Goal: Navigation & Orientation: Understand site structure

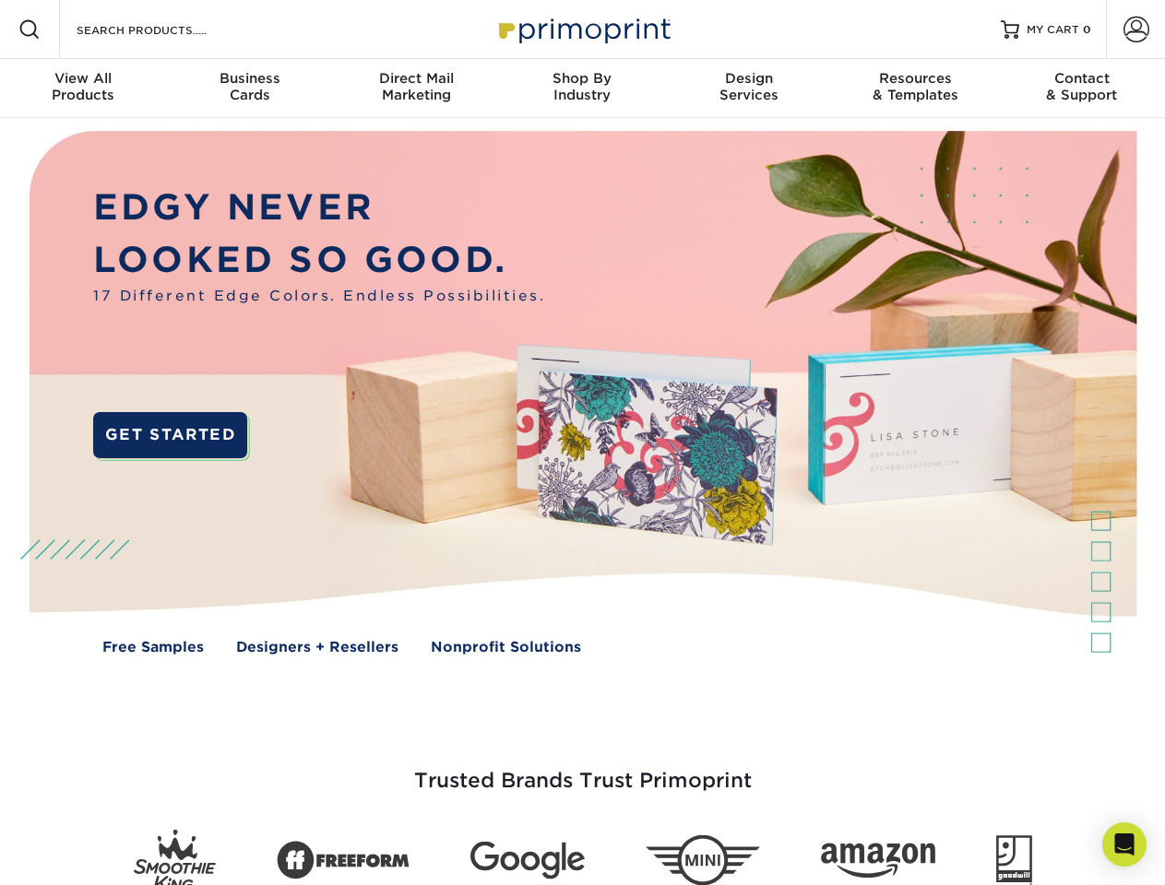
click at [582, 443] on img at bounding box center [582, 406] width 1153 height 576
click at [30, 30] on span at bounding box center [29, 29] width 22 height 22
click at [1135, 30] on span at bounding box center [1136, 30] width 26 height 26
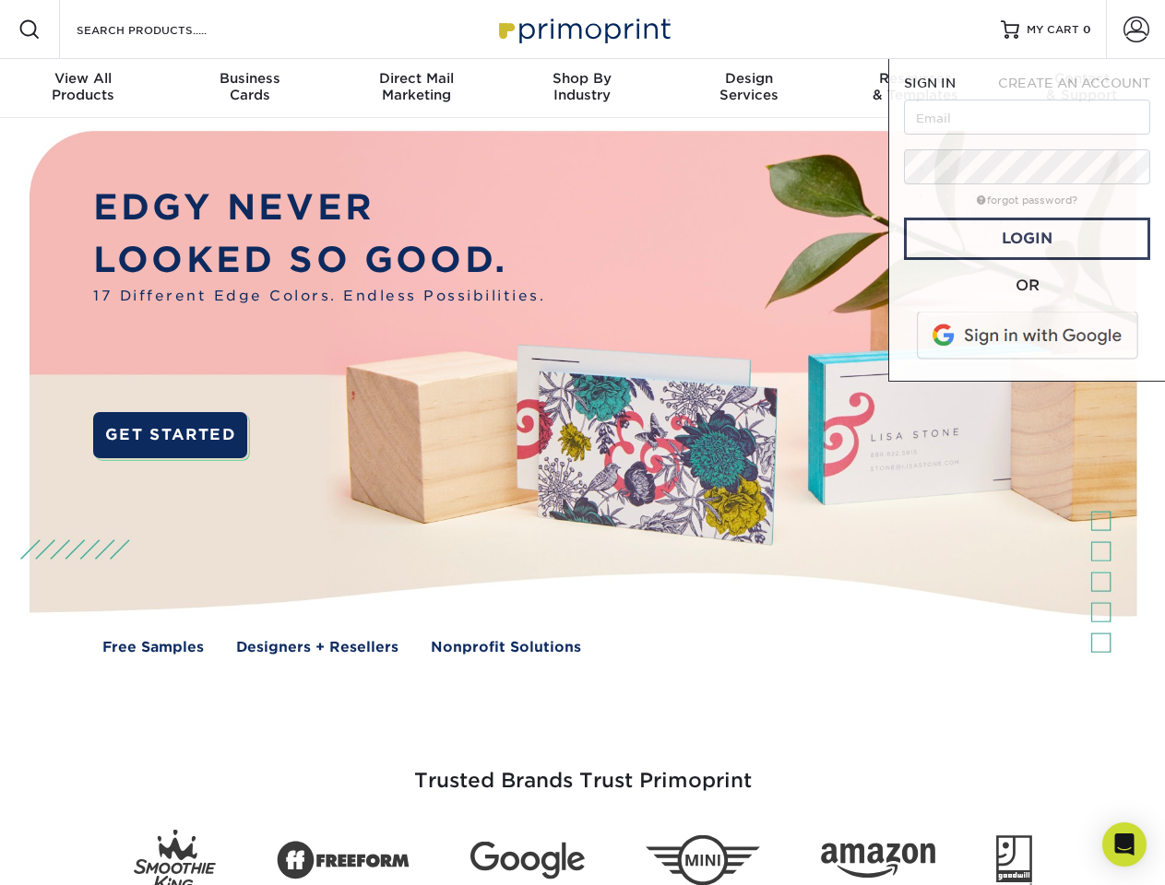
click at [83, 89] on div "View All Products" at bounding box center [83, 86] width 166 height 33
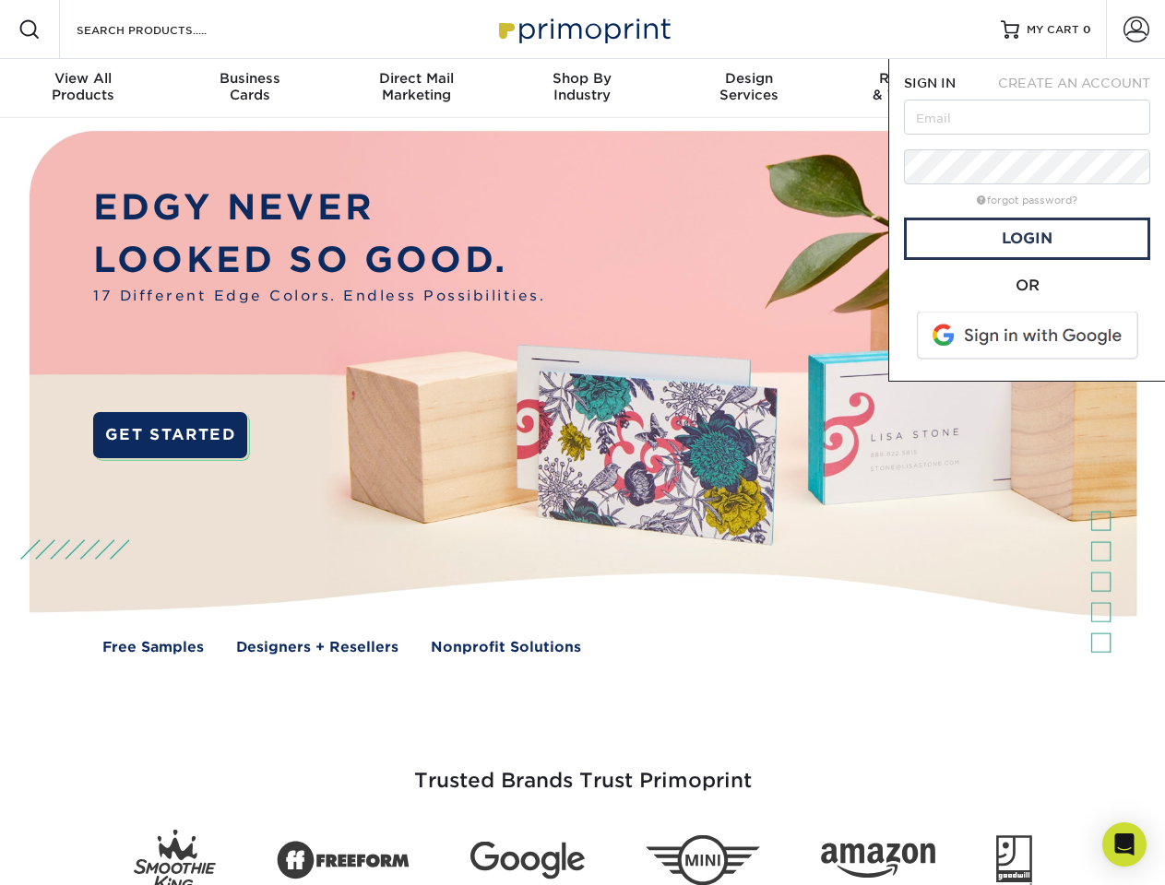
click at [249, 89] on div "Business Cards" at bounding box center [249, 86] width 166 height 33
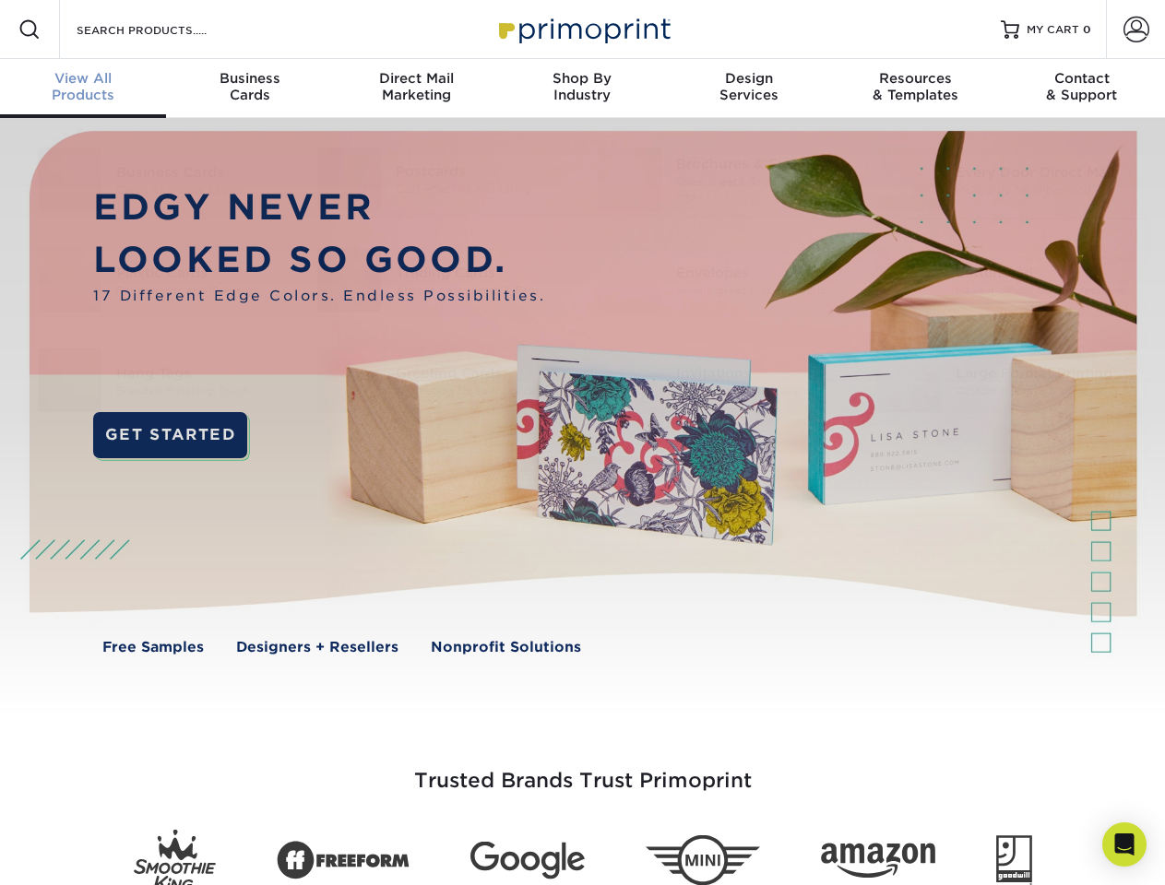
click at [416, 89] on div "Direct Mail Marketing" at bounding box center [416, 86] width 166 height 33
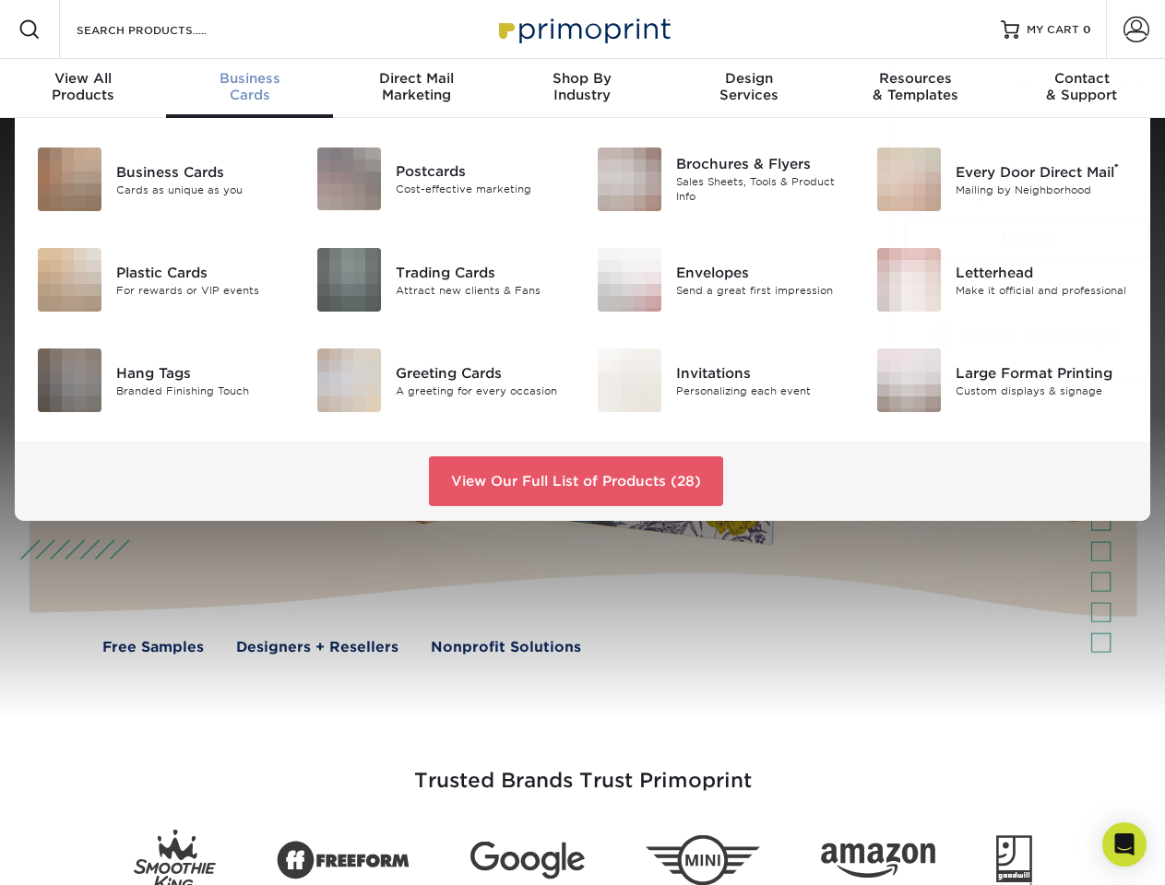
click at [582, 89] on div "Shop By Industry" at bounding box center [582, 86] width 166 height 33
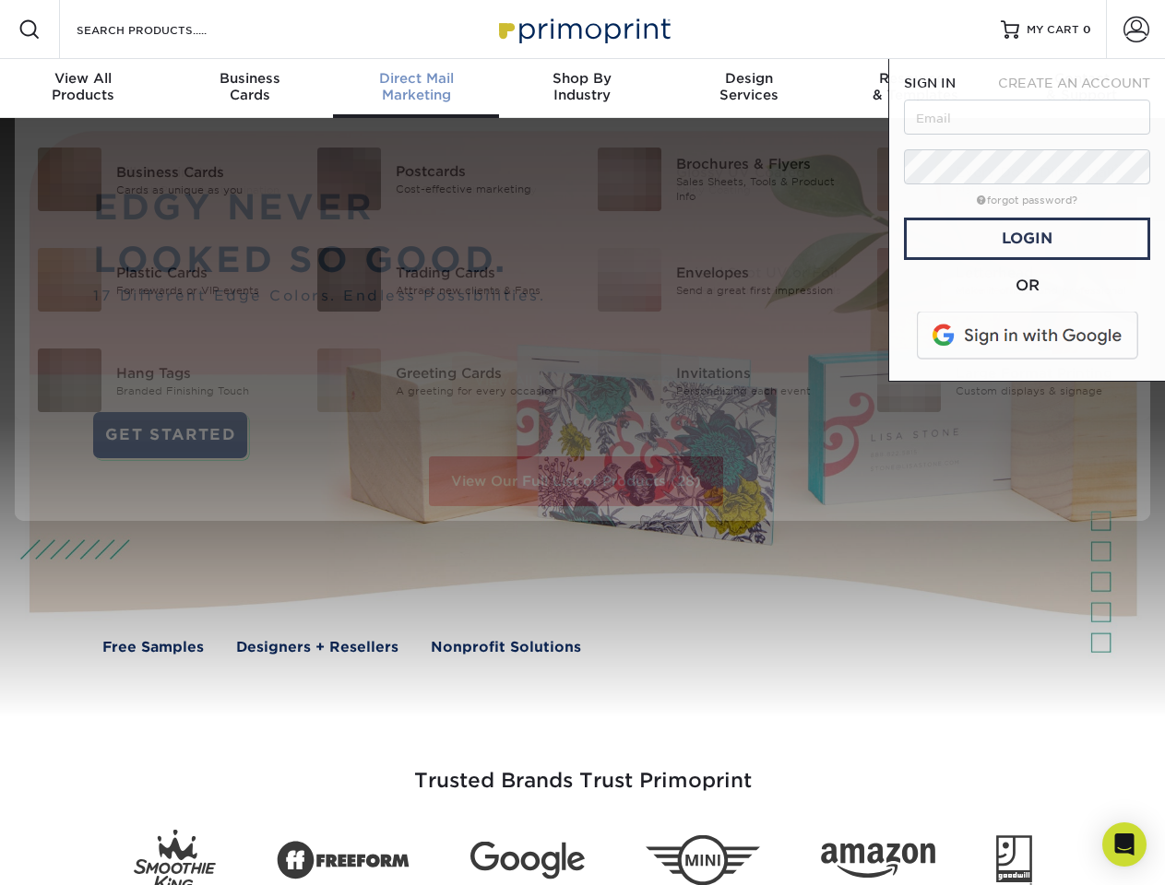
click at [749, 89] on div "Design Services" at bounding box center [749, 86] width 166 height 33
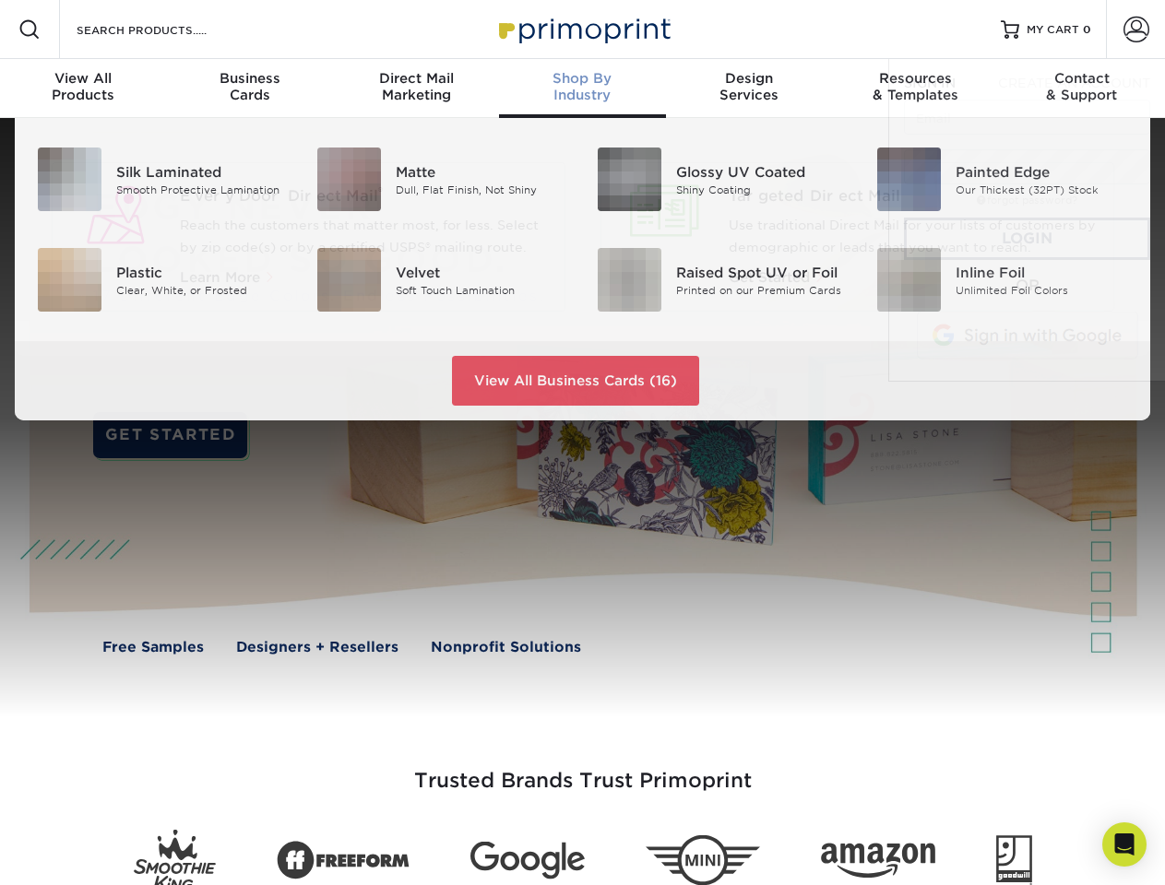
click at [915, 89] on span "SIGN IN" at bounding box center [930, 83] width 52 height 15
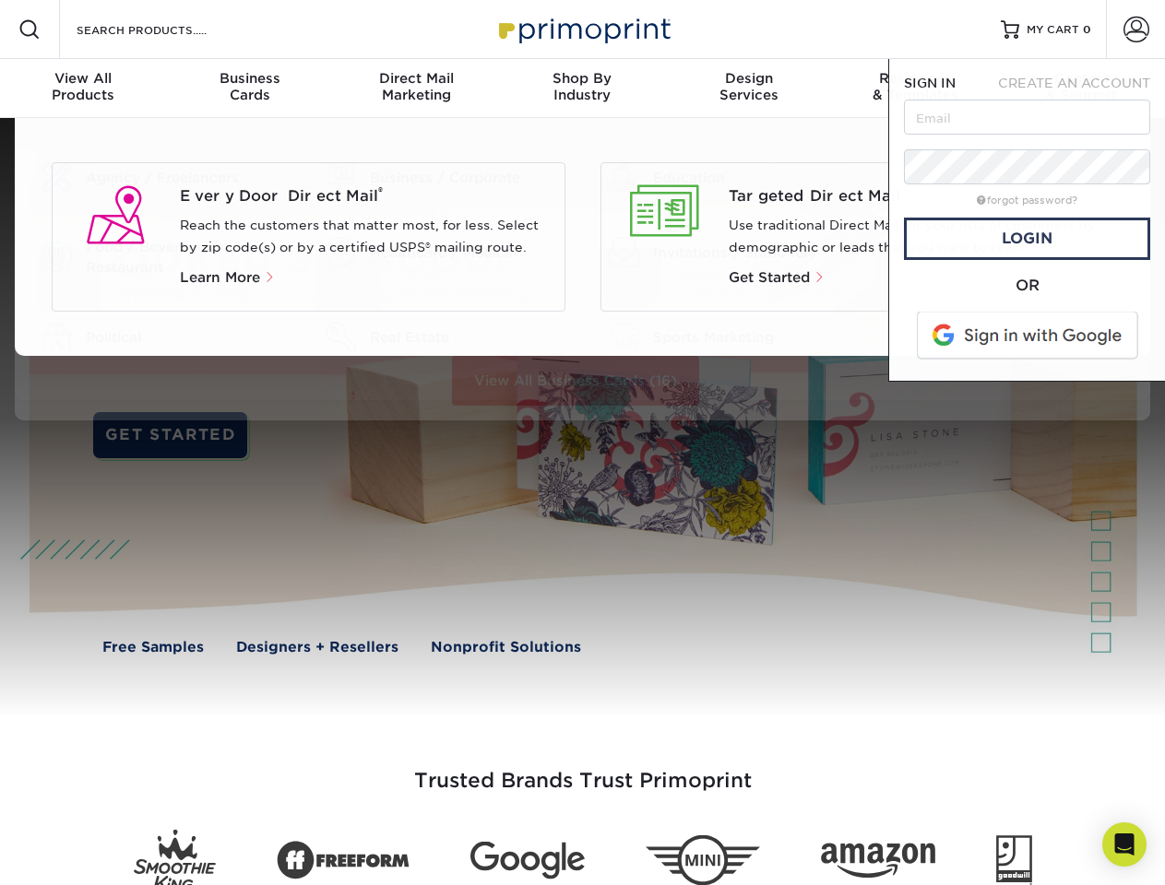
click at [1082, 89] on div "Contact & Support" at bounding box center [1082, 86] width 166 height 33
